Goal: Transaction & Acquisition: Purchase product/service

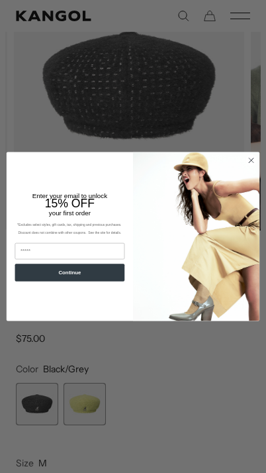
click at [256, 166] on icon "Close dialog" at bounding box center [251, 159] width 11 height 11
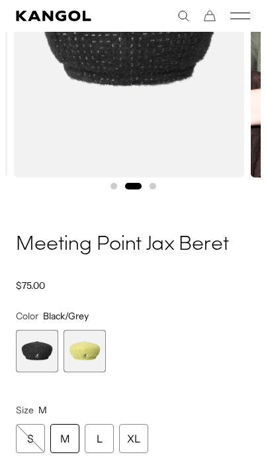
scroll to position [232, 0]
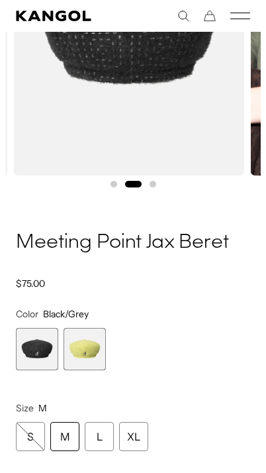
click at [89, 341] on span "2 of 2" at bounding box center [85, 349] width 42 height 42
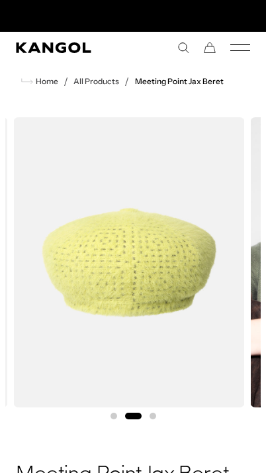
scroll to position [0, 234]
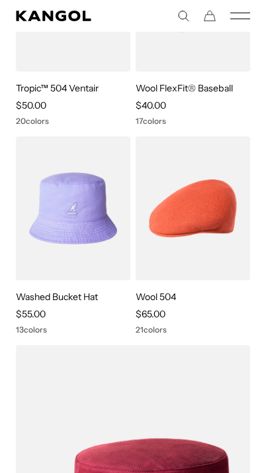
scroll to position [279, 0]
